Goal: Find specific page/section: Find specific page/section

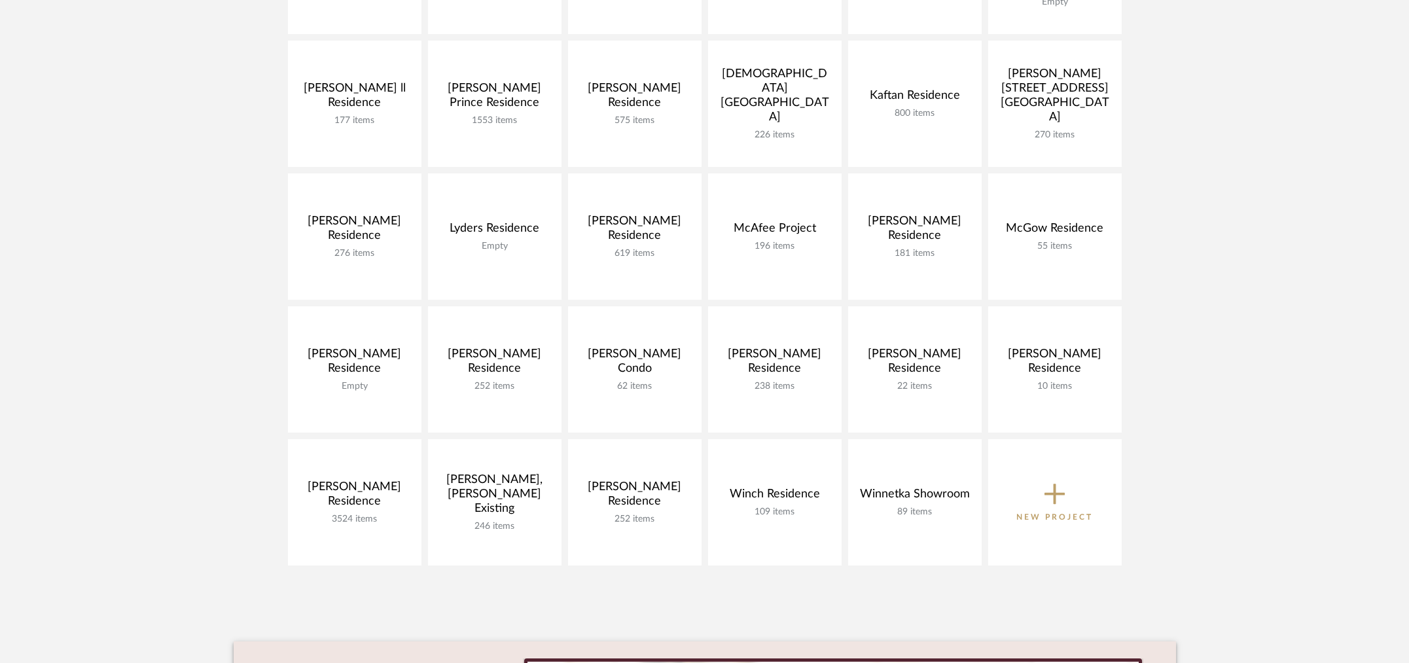
scroll to position [475, 0]
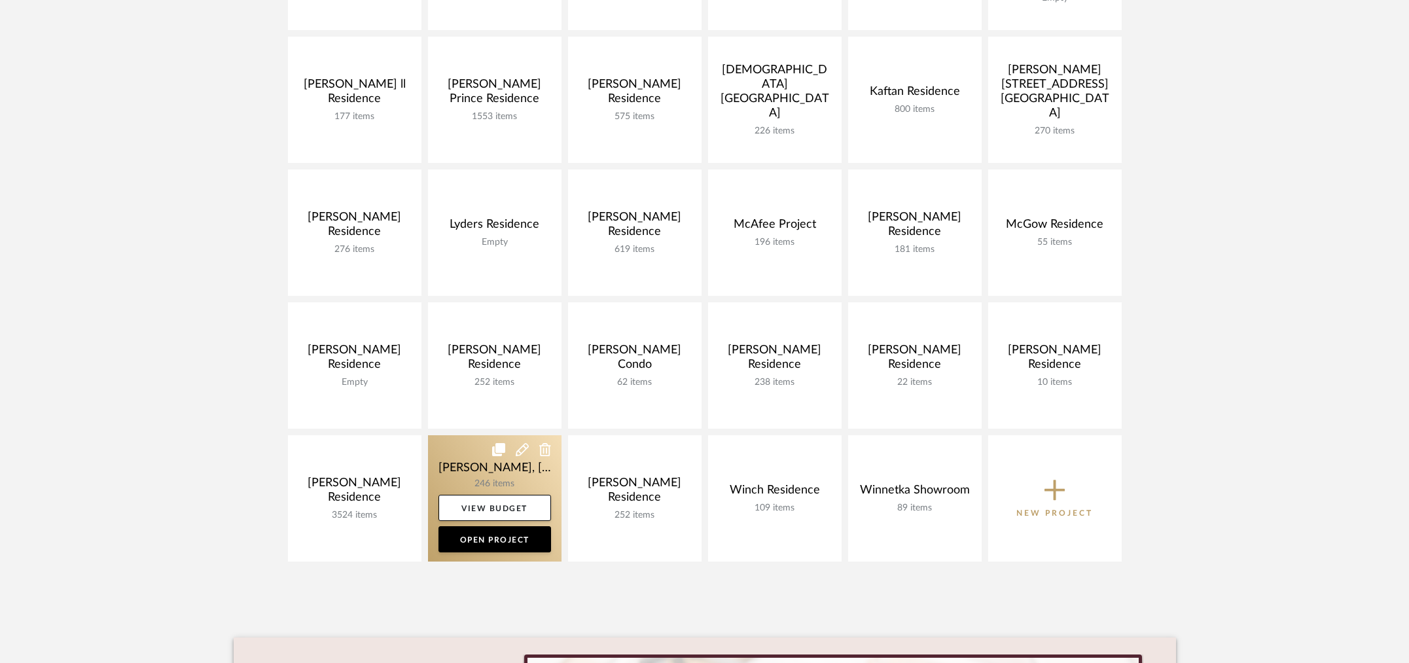
click at [476, 473] on link at bounding box center [494, 498] width 133 height 126
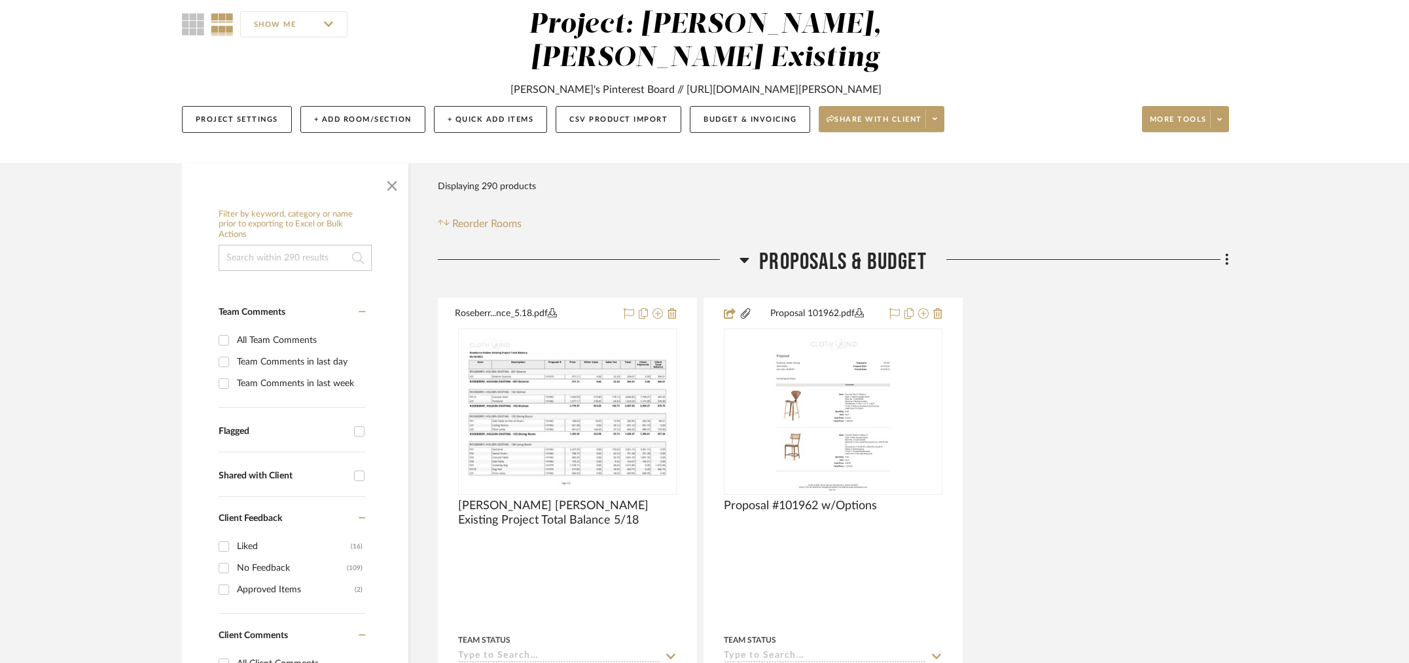
scroll to position [130, 0]
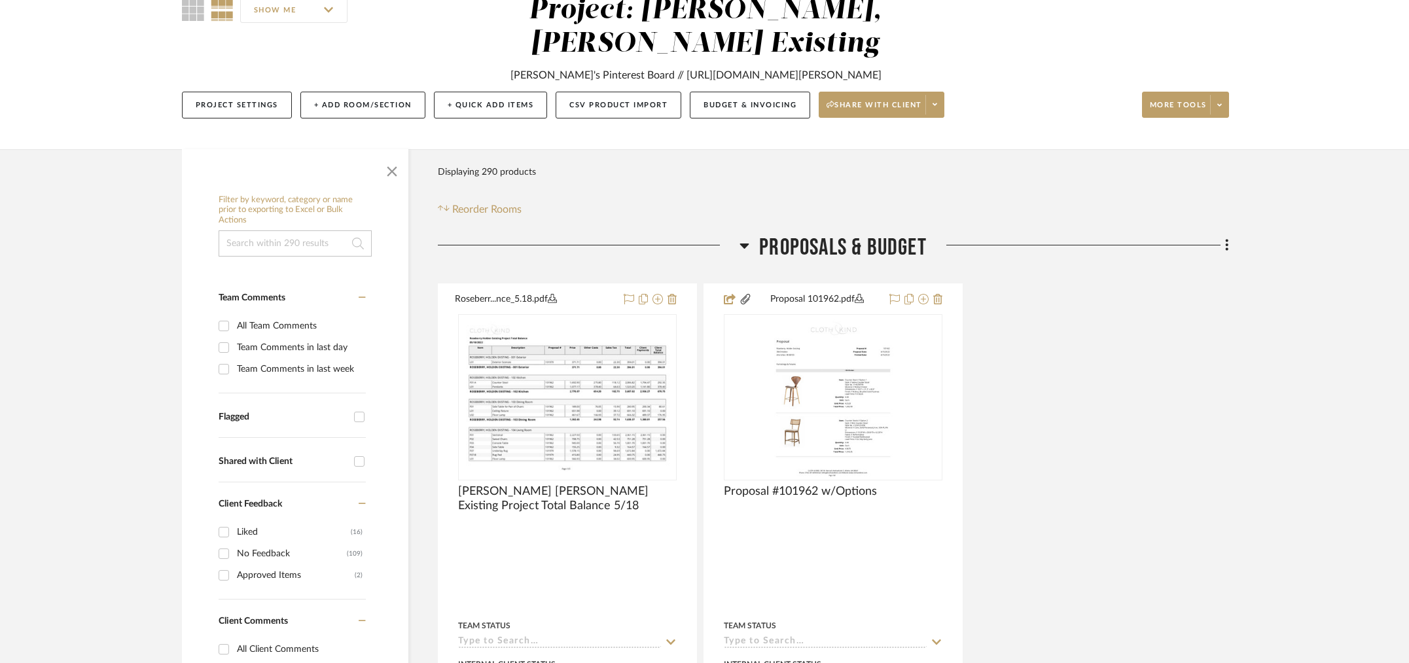
click at [843, 234] on span "Proposals & Budget" at bounding box center [842, 248] width 167 height 28
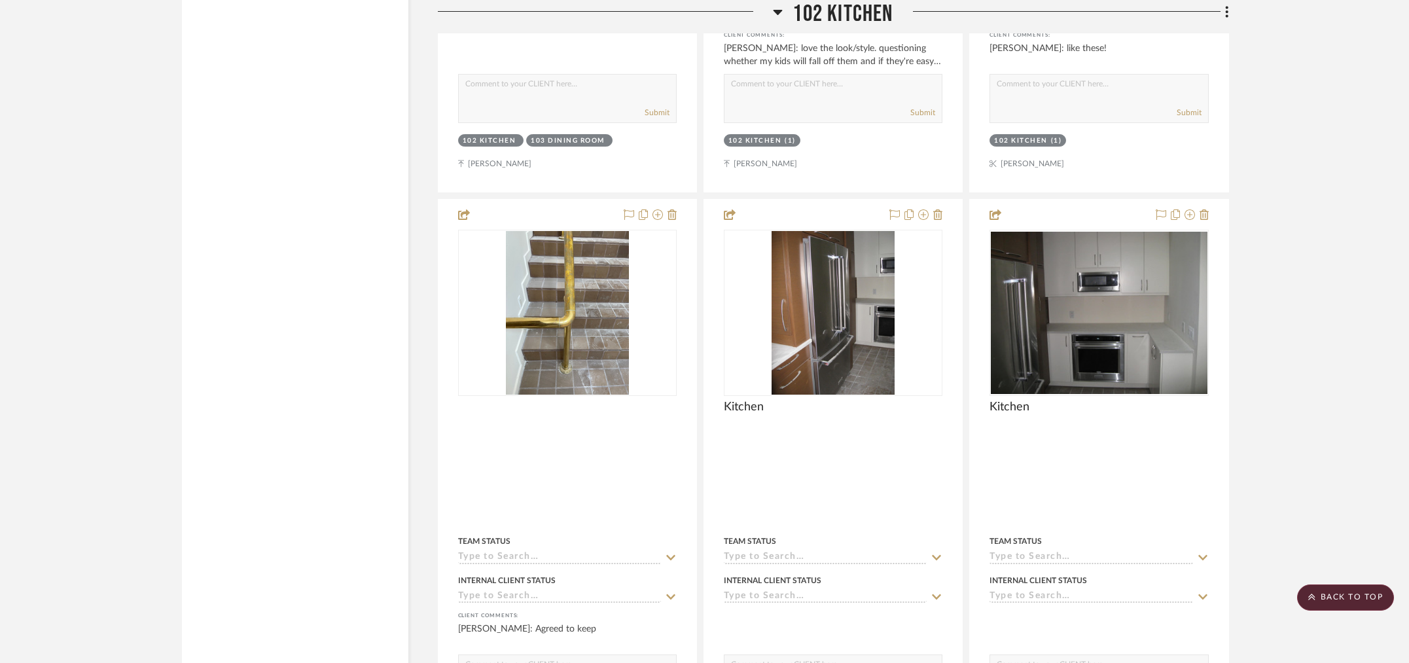
scroll to position [2716, 0]
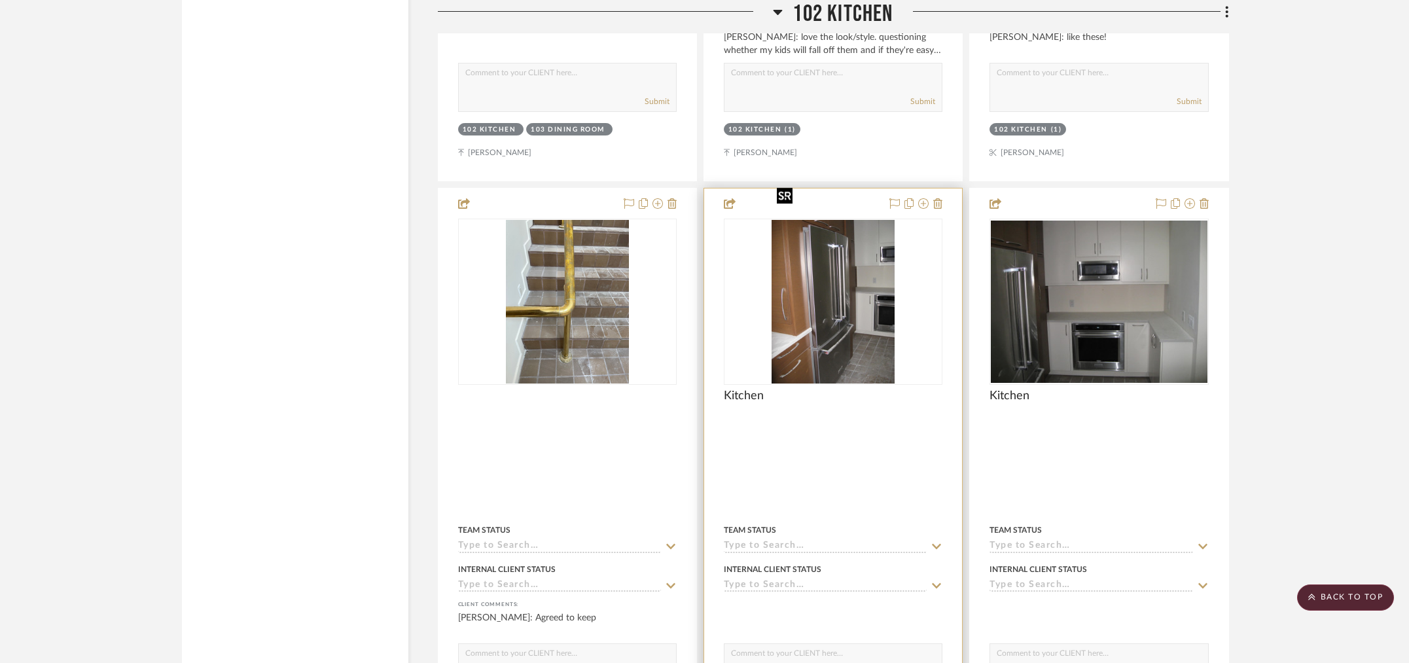
click at [837, 285] on img "0" at bounding box center [832, 302] width 123 height 164
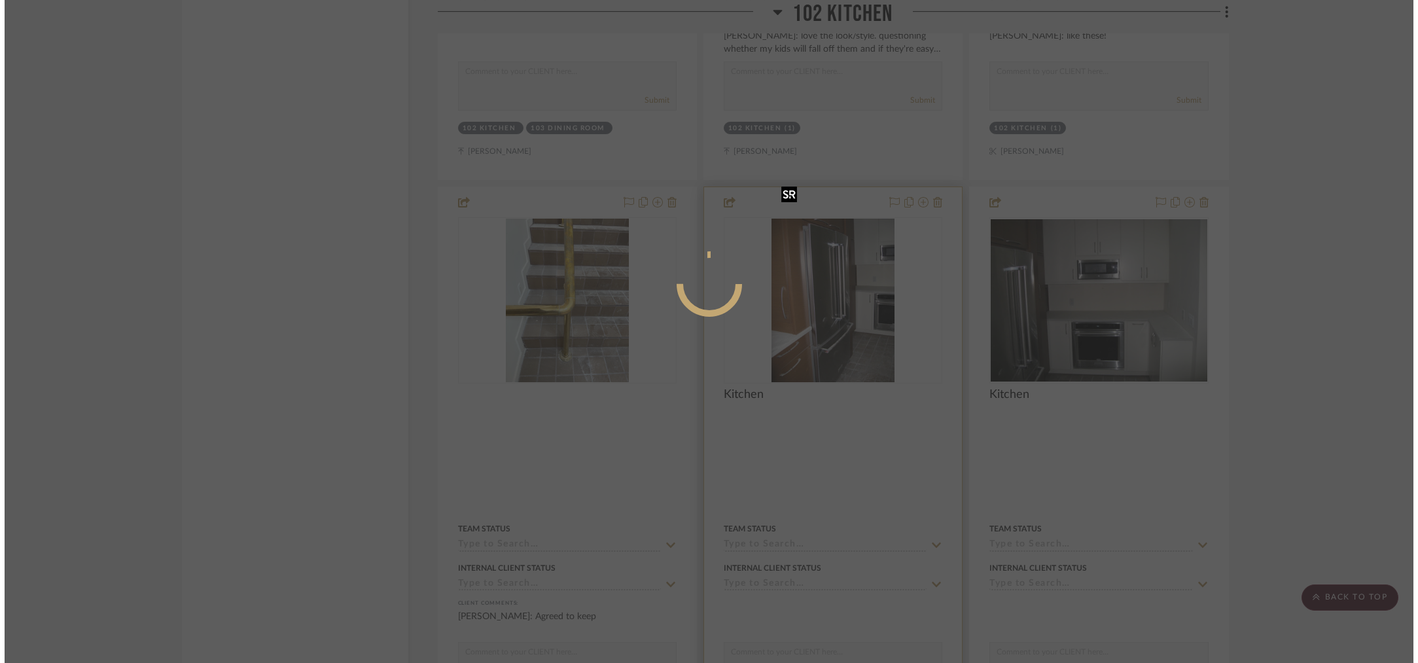
scroll to position [0, 0]
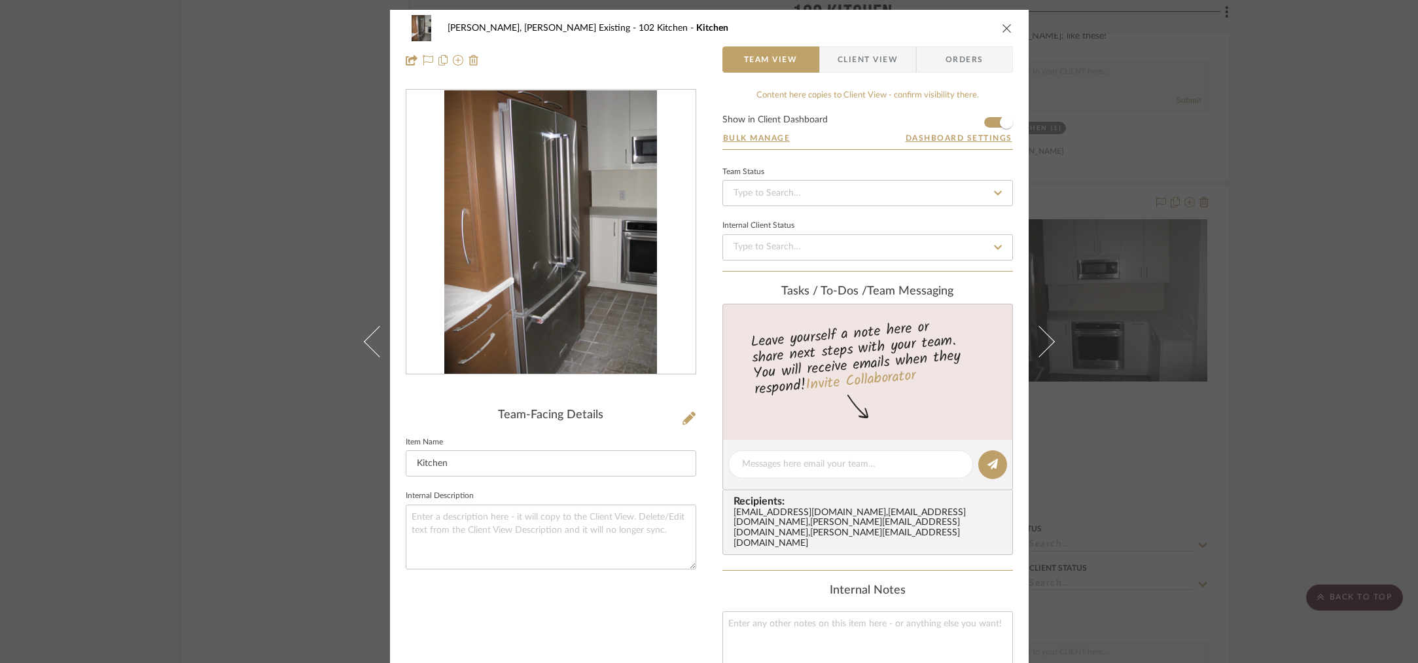
click at [645, 273] on img "0" at bounding box center [550, 232] width 213 height 284
drag, startPoint x: 1336, startPoint y: 127, endPoint x: 1309, endPoint y: 124, distance: 27.0
click at [1336, 127] on div "[PERSON_NAME], [PERSON_NAME] Existing 102 Kitchen Kitchen Team View Client View…" at bounding box center [709, 331] width 1418 height 663
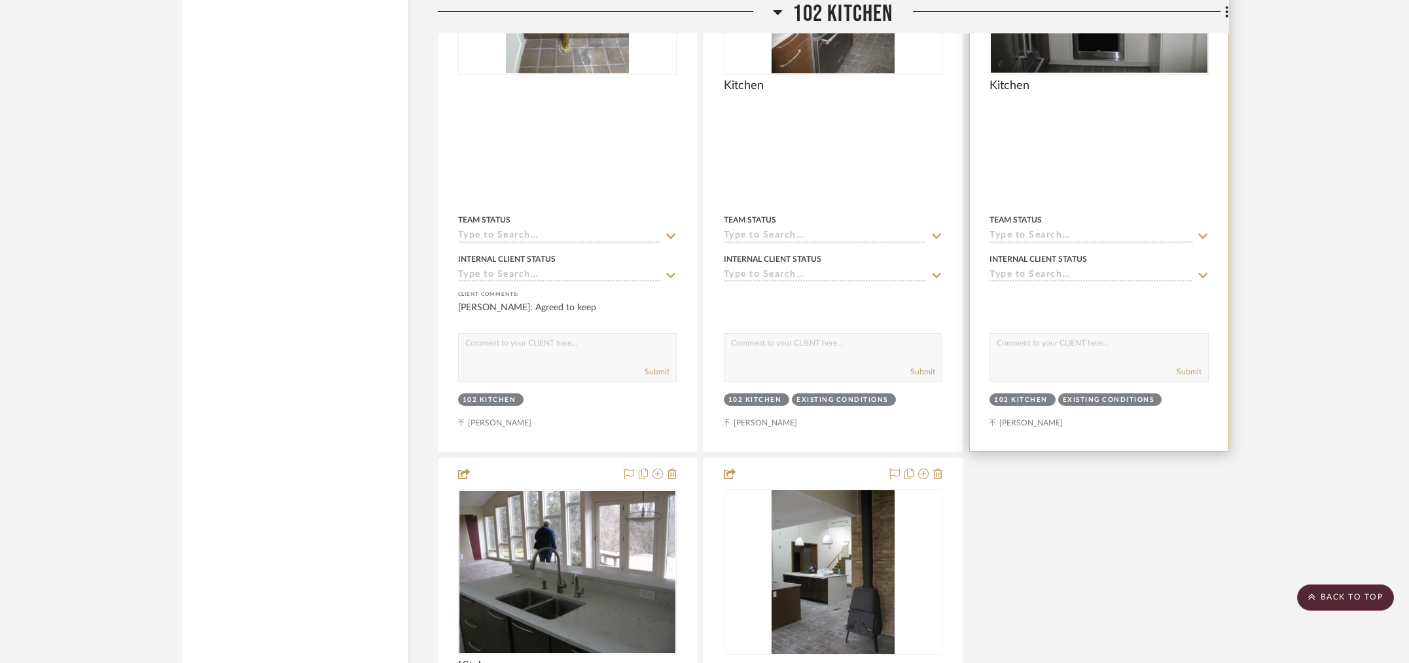
scroll to position [3338, 0]
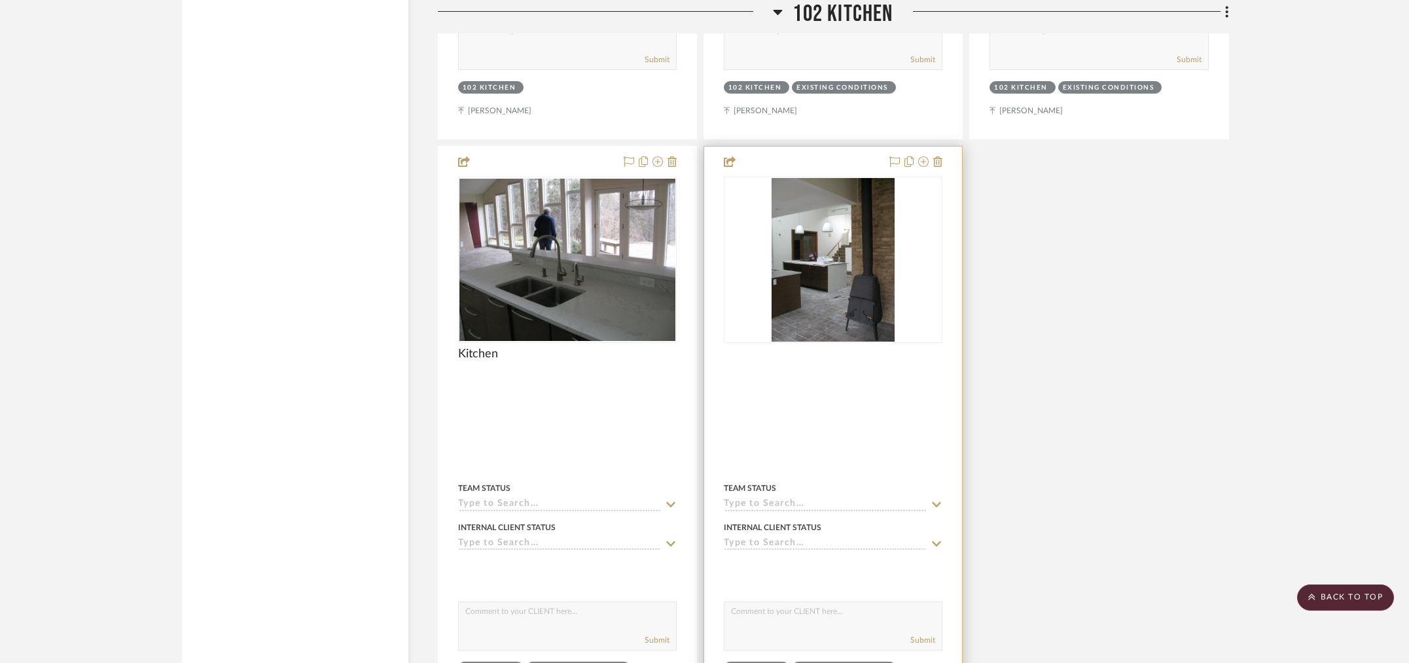
click at [0, 0] on img at bounding box center [0, 0] width 0 height 0
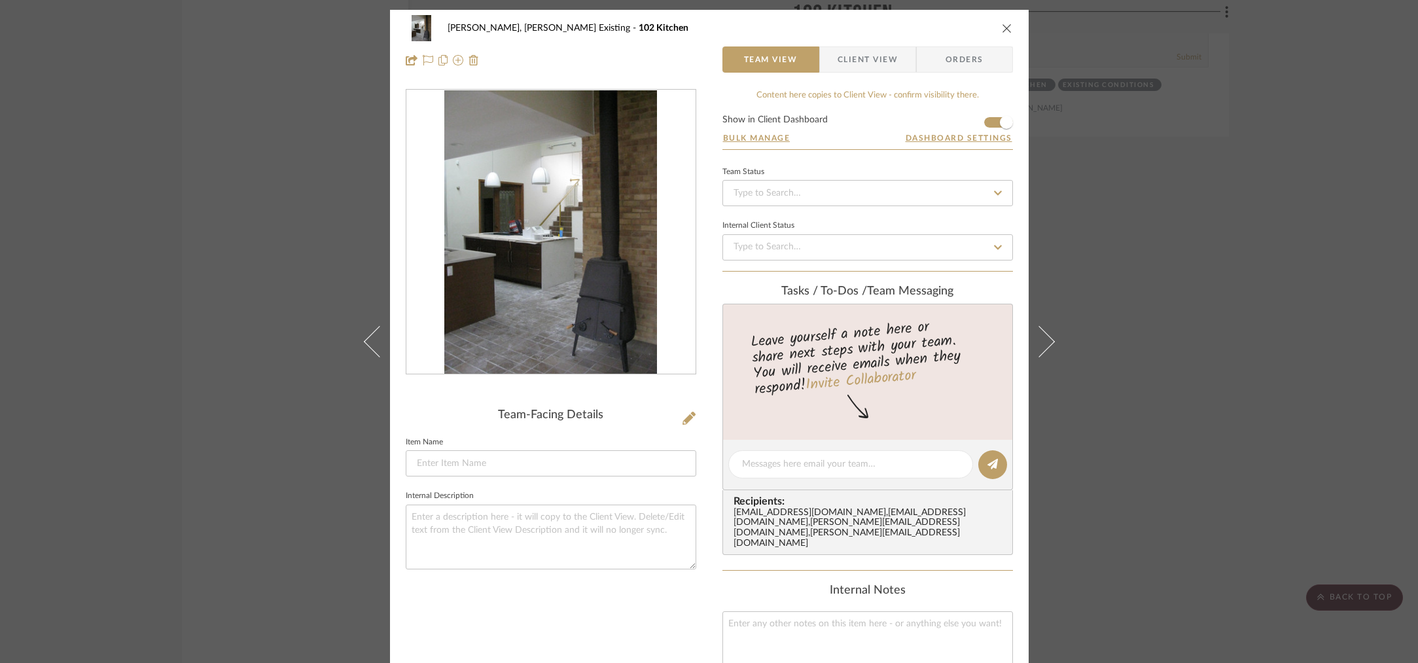
click at [557, 227] on img "0" at bounding box center [550, 232] width 213 height 284
click at [296, 289] on div "[PERSON_NAME], [PERSON_NAME] Existing 102 Kitchen Team View Client View Orders …" at bounding box center [709, 331] width 1418 height 663
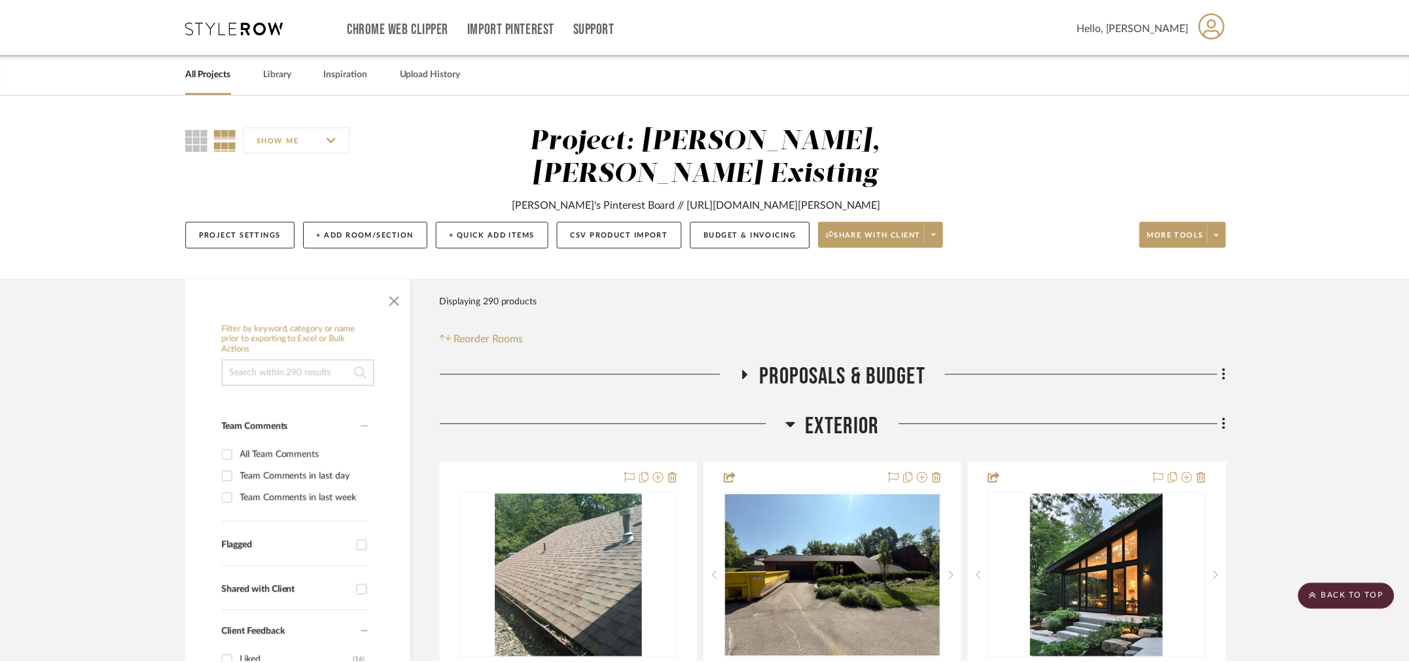
scroll to position [3341, 0]
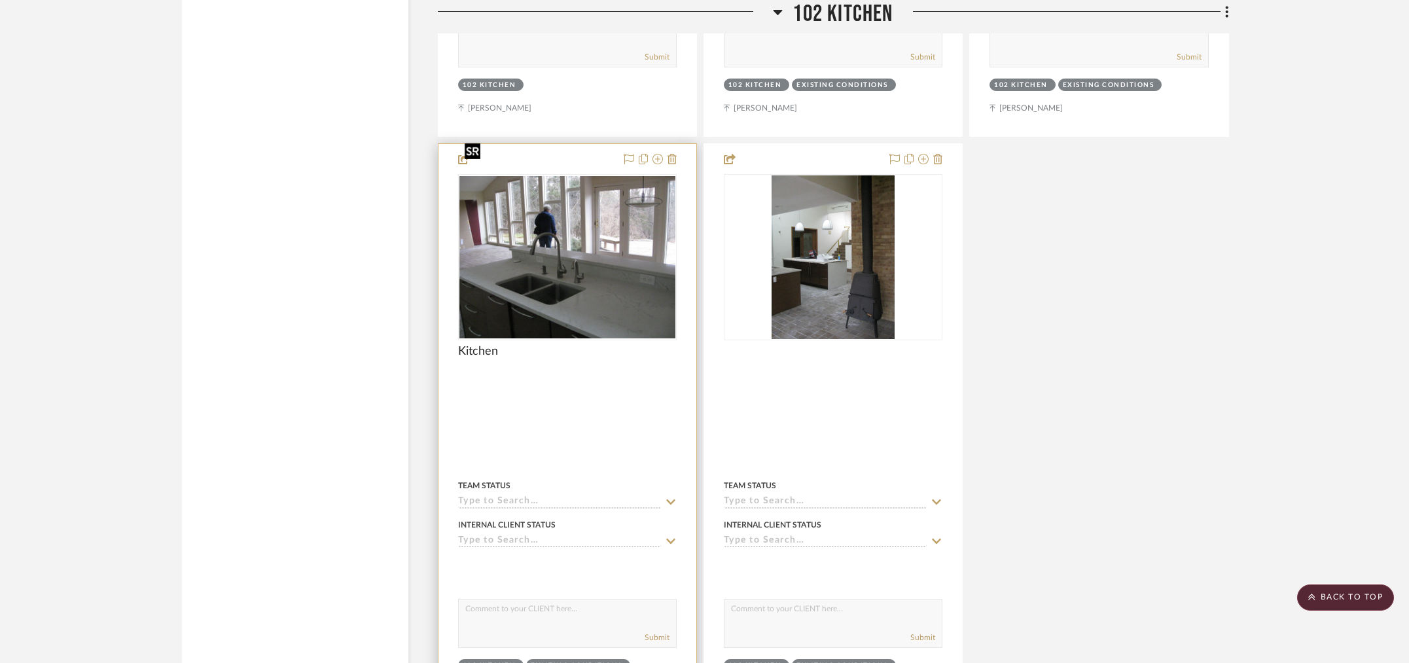
click at [0, 0] on img at bounding box center [0, 0] width 0 height 0
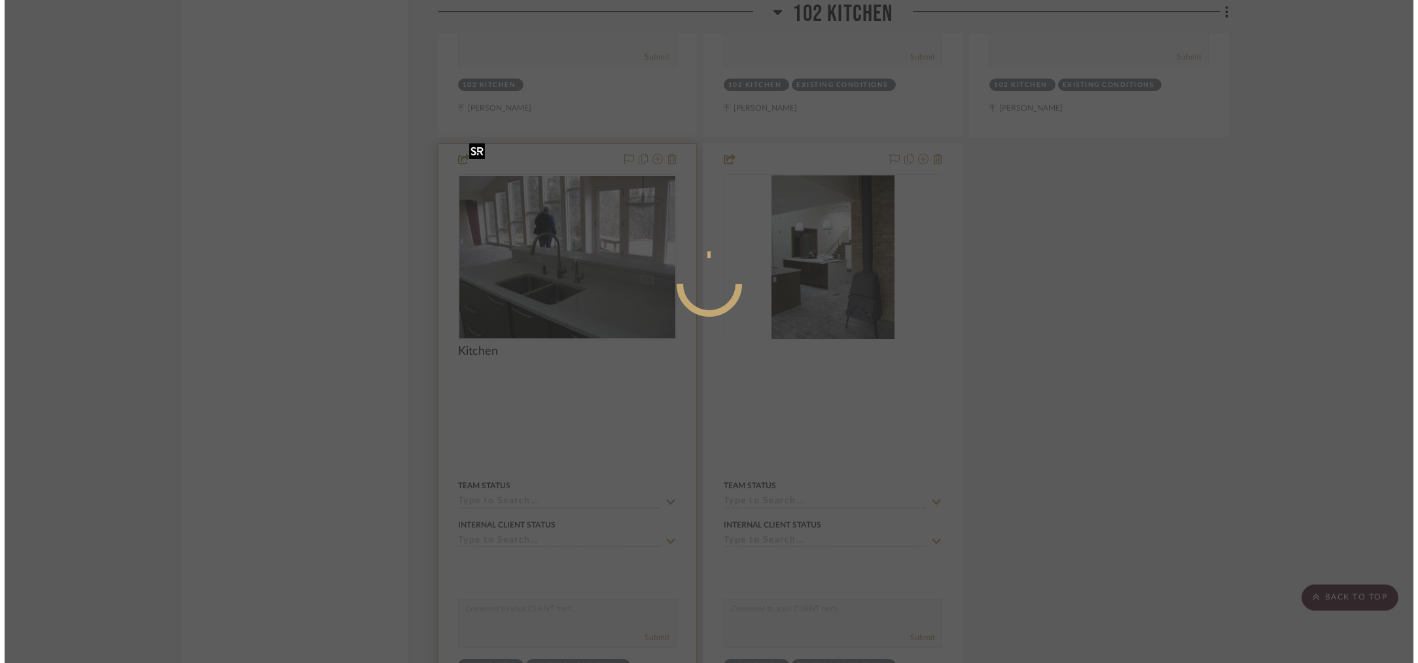
scroll to position [0, 0]
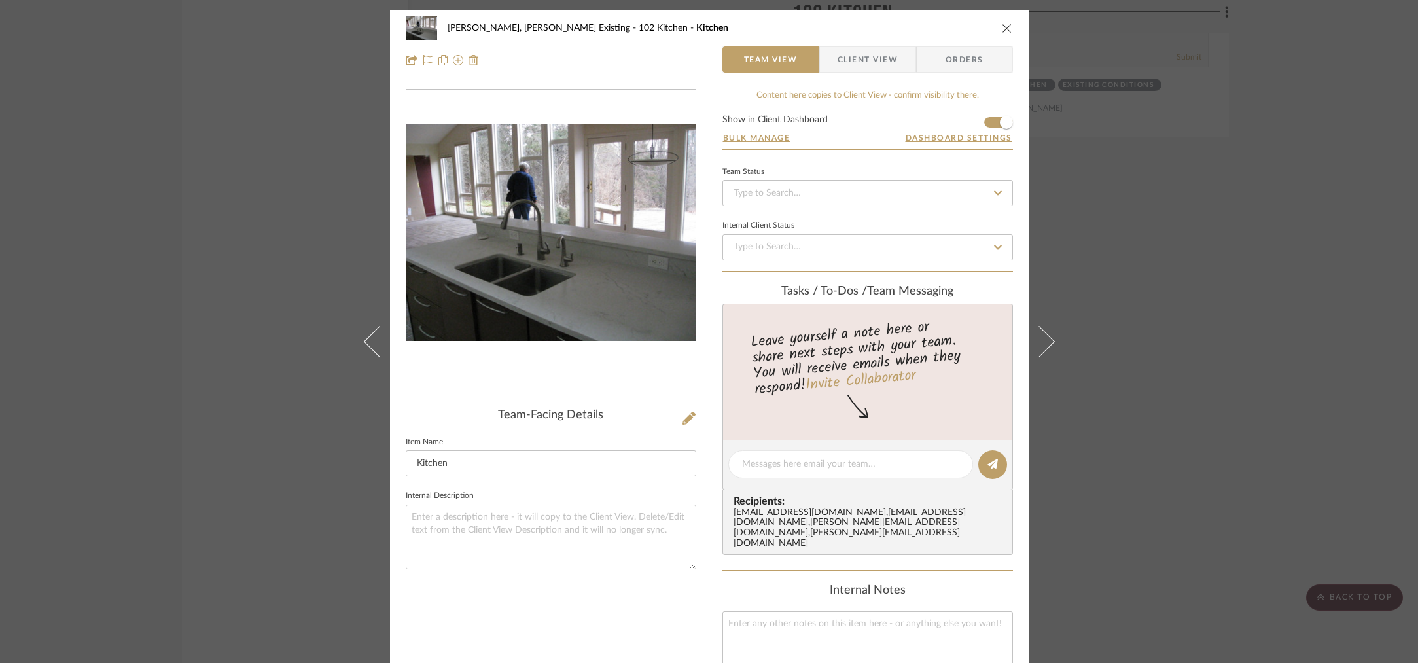
click at [517, 247] on img "0" at bounding box center [550, 232] width 289 height 217
click at [126, 190] on div "[PERSON_NAME], [PERSON_NAME] Existing 102 Kitchen Kitchen Team View Client View…" at bounding box center [709, 331] width 1418 height 663
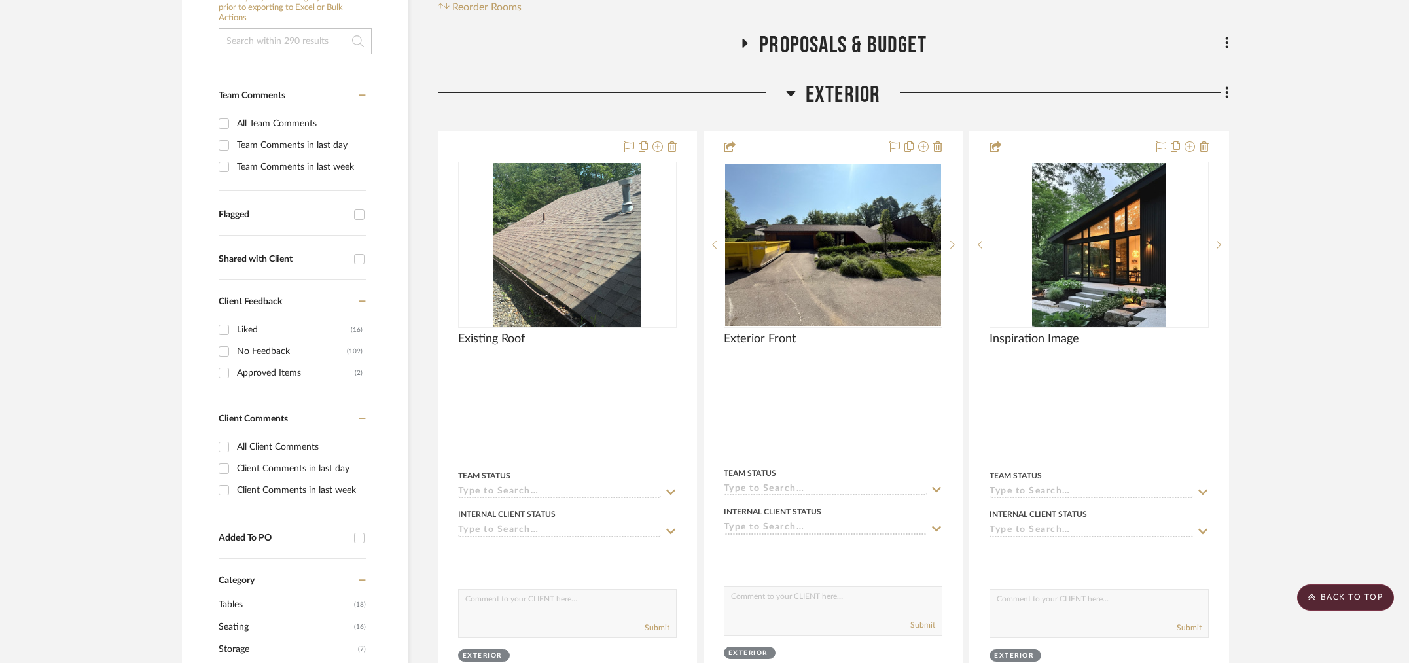
scroll to position [28, 0]
